Goal: Task Accomplishment & Management: Manage account settings

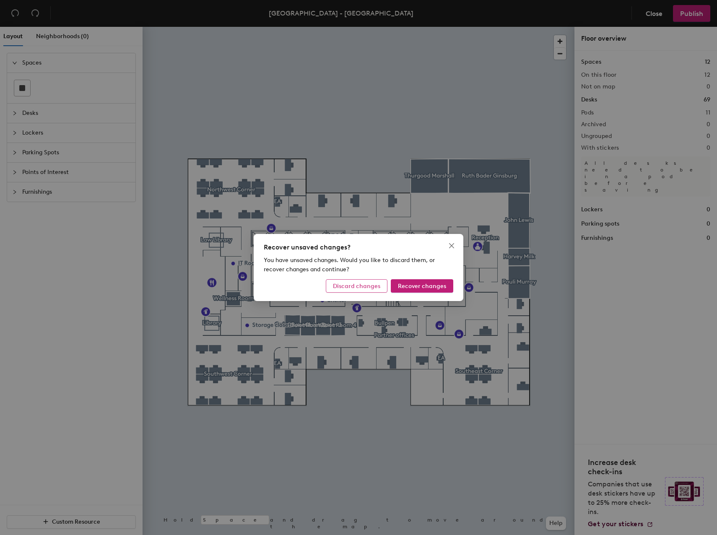
click at [379, 290] on button "Discard changes" at bounding box center [357, 285] width 62 height 13
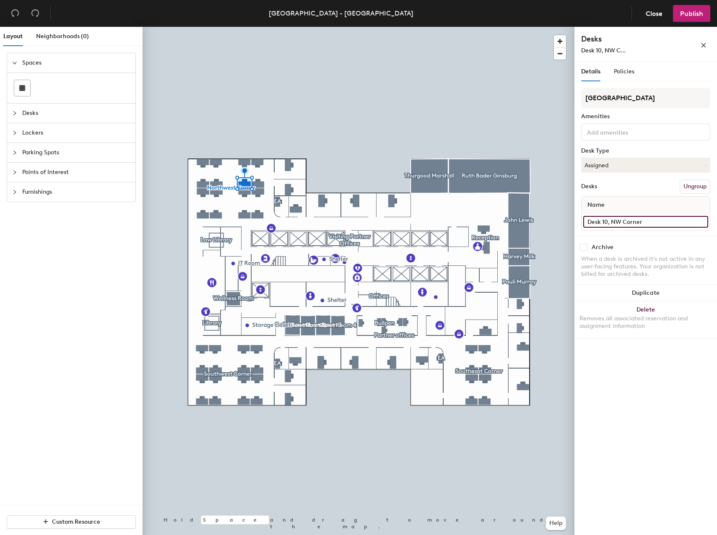
click at [612, 222] on input "Desk 10, NW Corner" at bounding box center [645, 222] width 125 height 12
click at [667, 225] on input "Desk 10, NW Corner" at bounding box center [645, 222] width 125 height 12
drag, startPoint x: 665, startPoint y: 221, endPoint x: 607, endPoint y: 228, distance: 57.9
click at [607, 228] on div "Desk 10, NW Corner" at bounding box center [645, 221] width 128 height 17
type input "Desk 10"
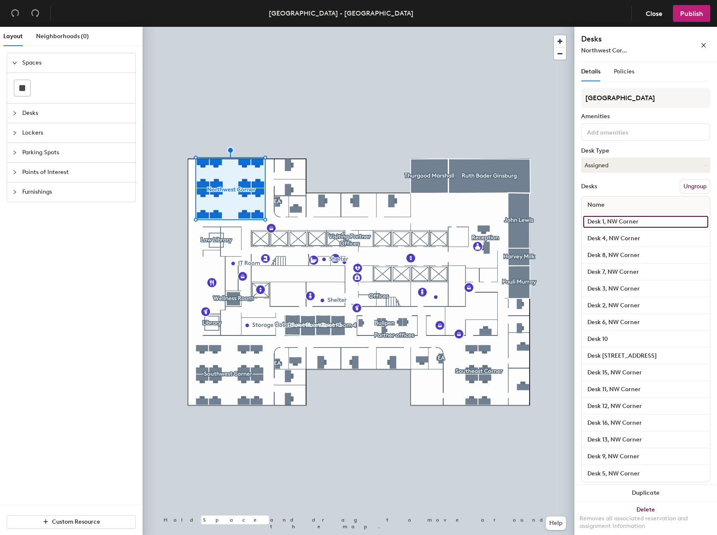
click at [622, 218] on input "Desk 1, NW Corner" at bounding box center [645, 222] width 125 height 12
click at [610, 221] on input "Desk 1, NW Corner" at bounding box center [645, 222] width 125 height 12
drag, startPoint x: 606, startPoint y: 221, endPoint x: 700, endPoint y: 226, distance: 94.4
click at [700, 226] on input "Desk 1, NW Corner" at bounding box center [645, 222] width 125 height 12
type input "Desk 1"
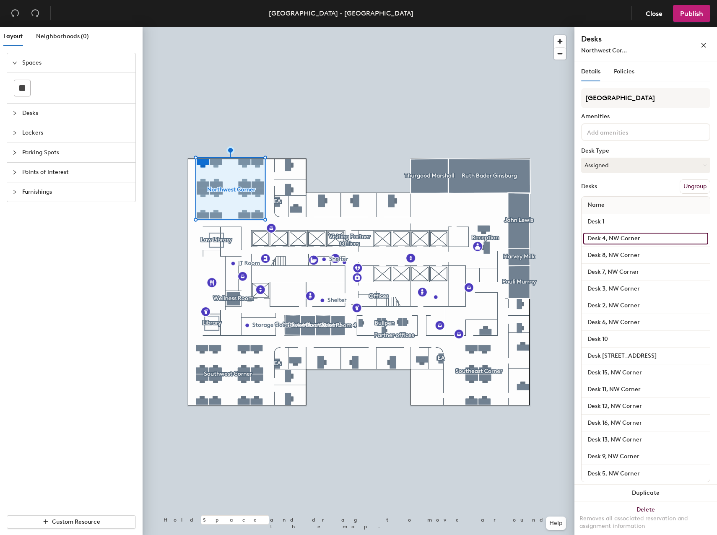
click at [607, 239] on input "Desk 4, NW Corner" at bounding box center [645, 239] width 125 height 12
click at [659, 241] on input "Desk 4, NW Corner" at bounding box center [645, 239] width 125 height 12
drag, startPoint x: 652, startPoint y: 239, endPoint x: 606, endPoint y: 240, distance: 45.7
click at [606, 240] on input "Desk 4, NW Corner" at bounding box center [645, 239] width 125 height 12
click at [612, 241] on input at bounding box center [645, 239] width 125 height 12
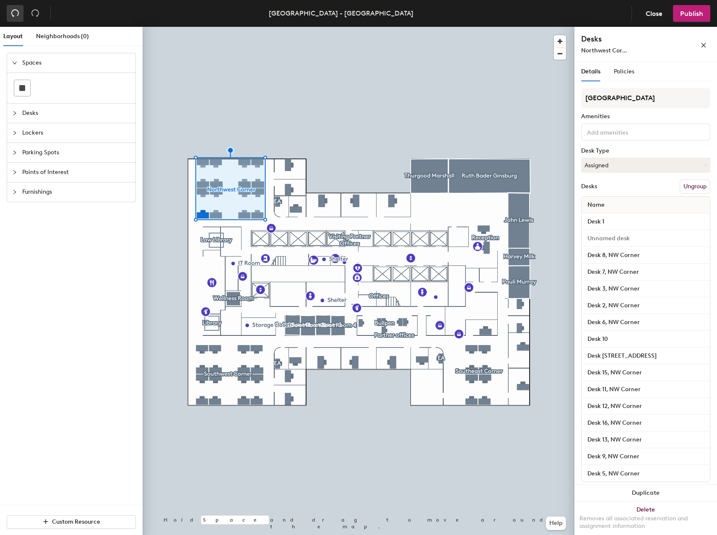
click at [12, 15] on icon "undo" at bounding box center [15, 13] width 8 height 8
click at [656, 13] on span "Close" at bounding box center [654, 14] width 17 height 8
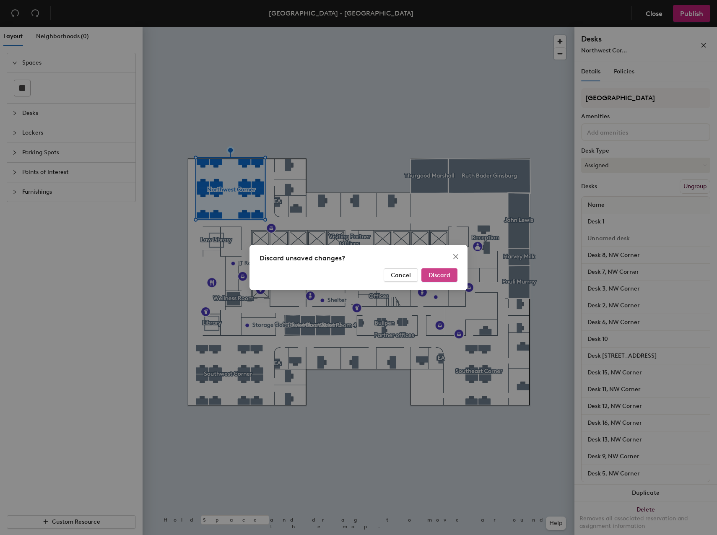
click at [443, 276] on span "Discard" at bounding box center [439, 275] width 22 height 7
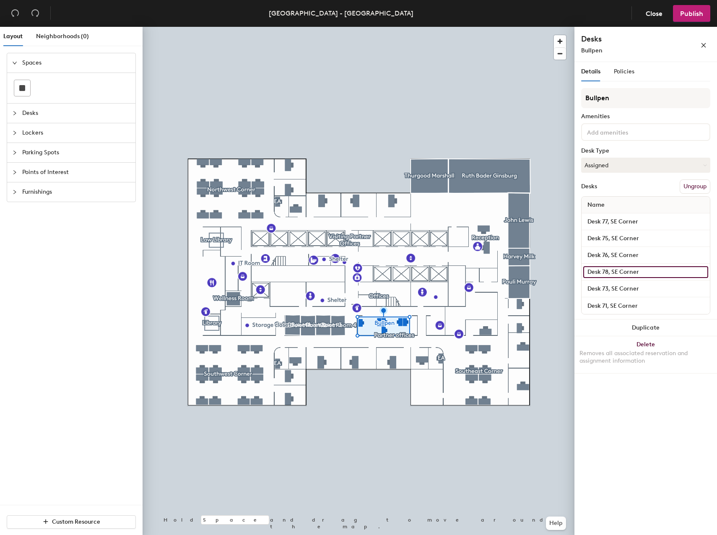
click at [611, 271] on input "Desk 78, SE Corner" at bounding box center [645, 272] width 125 height 12
click at [638, 459] on div "Details Policies Bullpen Amenities Desk Type Assigned Desks Ungroup Name Desk 7…" at bounding box center [645, 300] width 143 height 476
click at [625, 511] on div "Details Policies Bullpen Amenities Desk Type Assigned Desks Ungroup Name Desk 7…" at bounding box center [645, 300] width 143 height 476
click at [13, 114] on icon "collapsed" at bounding box center [14, 113] width 5 height 5
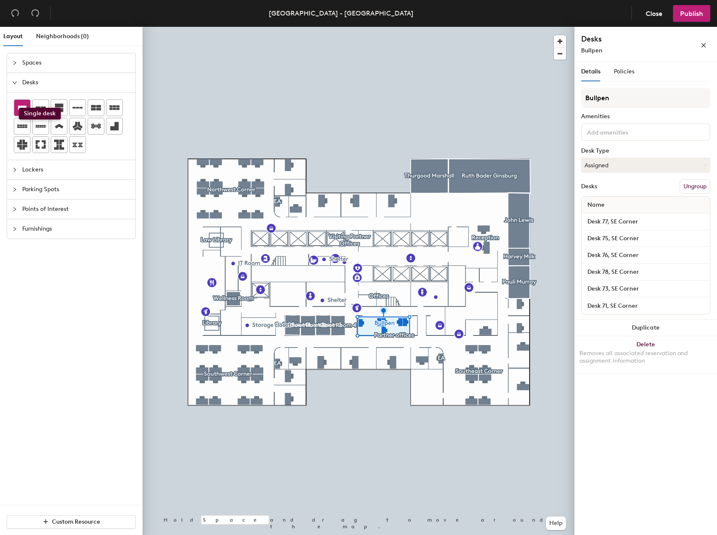
drag, startPoint x: 24, startPoint y: 107, endPoint x: 19, endPoint y: 108, distance: 5.5
click at [19, 108] on icon at bounding box center [22, 108] width 8 height 4
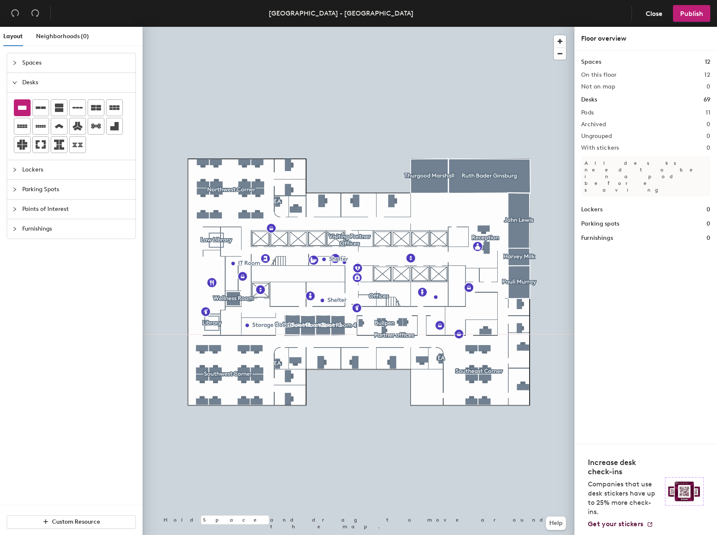
click at [94, 353] on div "Spaces Desks Lockers Parking Spots Points of Interest Furnishings" at bounding box center [71, 279] width 143 height 452
click at [22, 433] on div "Spaces Desks Lockers Parking Spots Points of Interest Furnishings" at bounding box center [71, 279] width 143 height 452
click at [28, 423] on div "Spaces Desks Lockers Parking Spots Points of Interest Furnishings" at bounding box center [71, 279] width 143 height 452
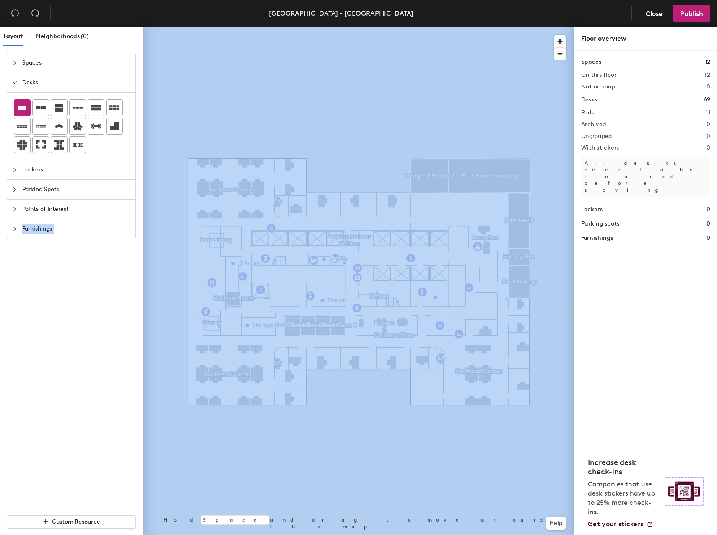
click at [28, 423] on div "Spaces Desks Lockers Parking Spots Points of Interest Furnishings" at bounding box center [71, 279] width 143 height 452
drag, startPoint x: 28, startPoint y: 423, endPoint x: 70, endPoint y: 308, distance: 122.7
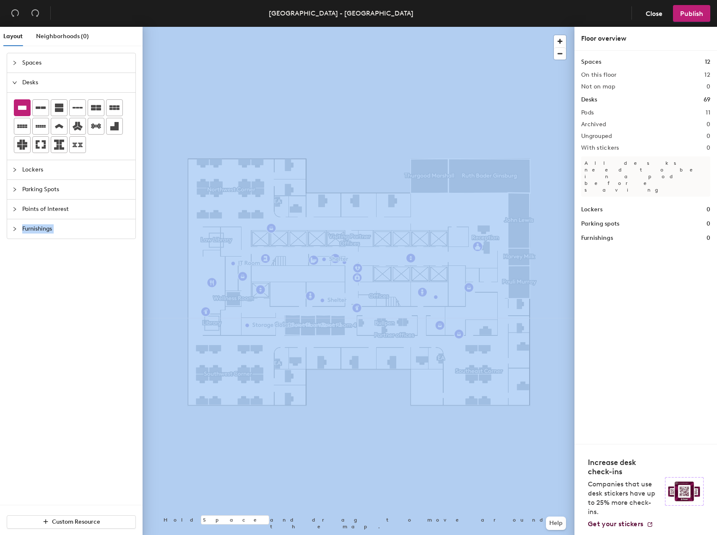
click at [70, 308] on div "Spaces Desks Lockers Parking Spots Points of Interest Furnishings" at bounding box center [71, 279] width 143 height 452
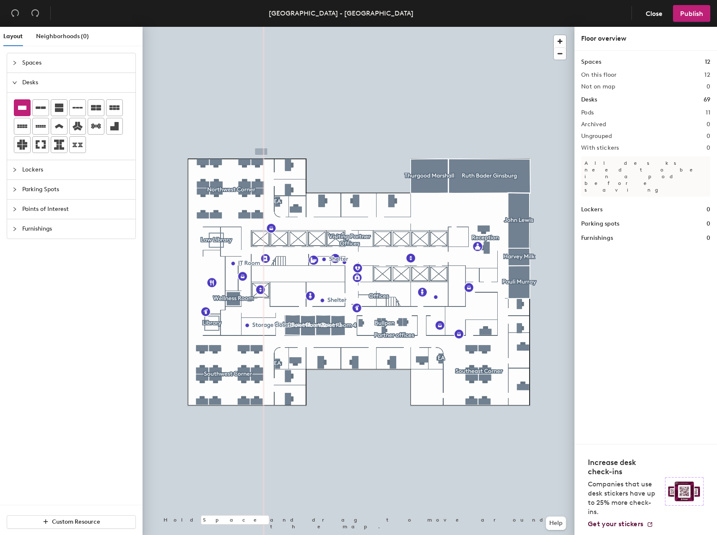
click at [92, 482] on div "Spaces Desks Lockers Parking Spots Points of Interest Furnishings" at bounding box center [71, 279] width 143 height 452
click at [656, 11] on span "Close" at bounding box center [654, 14] width 17 height 8
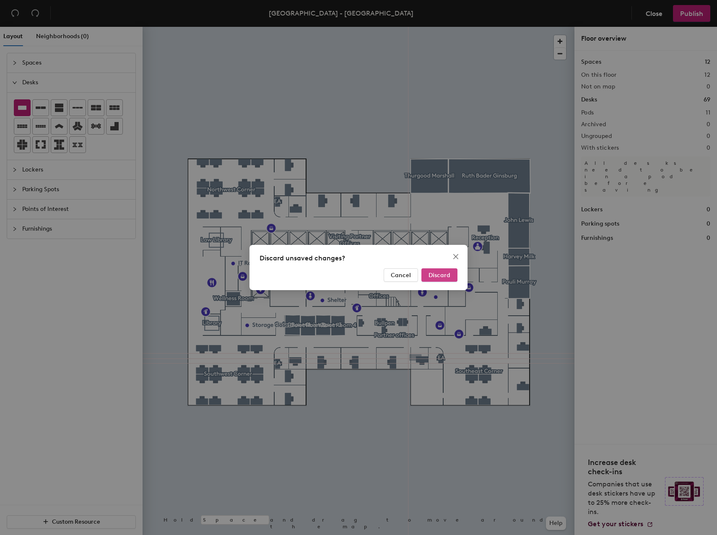
click at [434, 279] on button "Discard" at bounding box center [439, 274] width 36 height 13
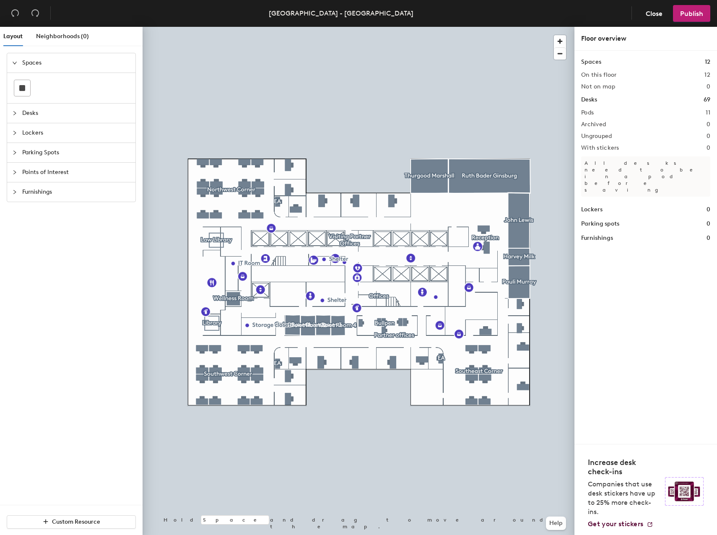
click at [320, 27] on div at bounding box center [359, 27] width 432 height 0
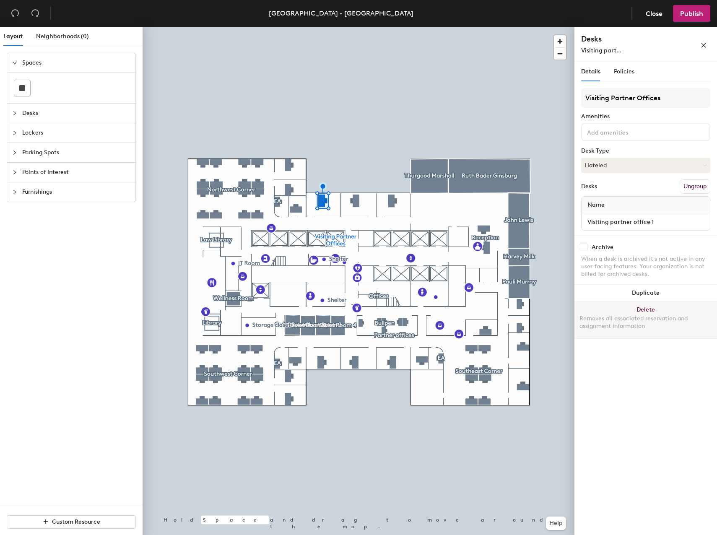
click at [657, 316] on div "Removes all associated reservation and assignment information" at bounding box center [645, 322] width 132 height 15
